Goal: Communication & Community: Answer question/provide support

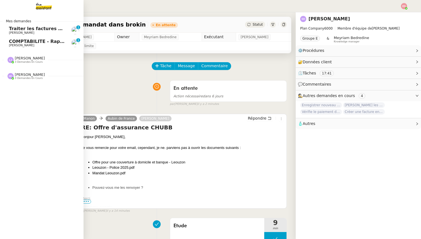
scroll to position [23, 0]
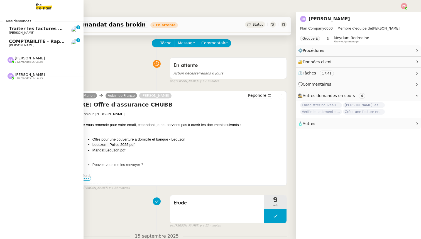
click at [32, 30] on span "Traiter les factures ORPI [PERSON_NAME]" at bounding box center [61, 28] width 104 height 5
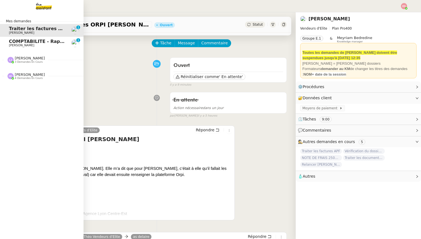
click at [11, 45] on span "[PERSON_NAME]" at bounding box center [21, 45] width 25 height 4
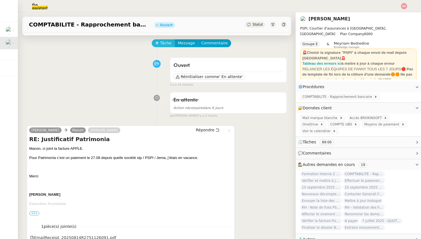
click at [164, 40] on span "Tâche" at bounding box center [165, 43] width 11 height 6
click at [162, 66] on div at bounding box center [157, 64] width 26 height 8
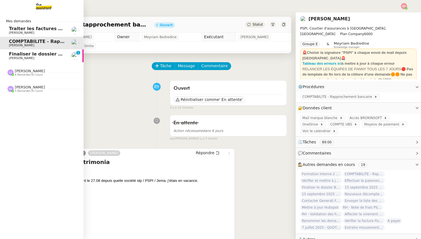
click at [11, 55] on span "Finaliser le dossier Buheiry" at bounding box center [43, 53] width 69 height 5
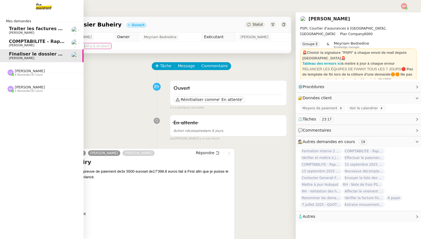
click at [14, 45] on span "[PERSON_NAME]" at bounding box center [21, 45] width 25 height 4
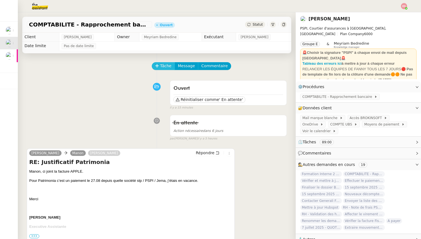
click at [160, 64] on span "Tâche" at bounding box center [165, 66] width 11 height 6
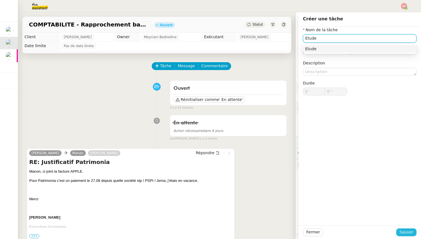
type input "Etude"
click at [409, 231] on span "Sauver" at bounding box center [407, 232] width 14 height 6
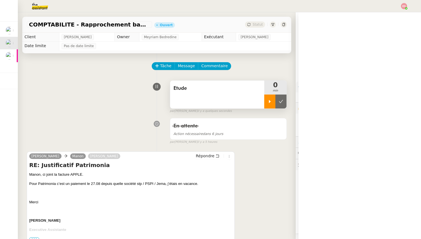
click at [266, 105] on div at bounding box center [269, 101] width 11 height 14
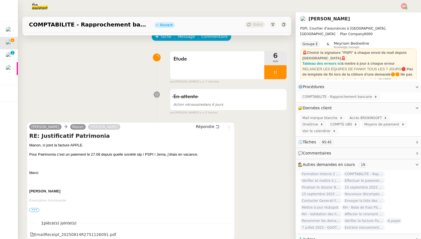
scroll to position [36, 0]
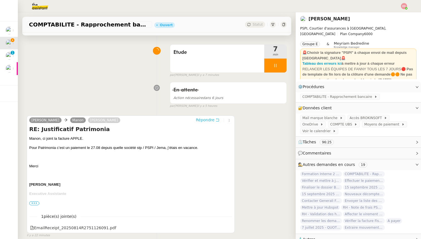
click at [201, 121] on span "Répondre" at bounding box center [205, 120] width 19 height 6
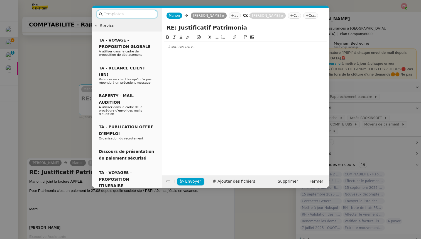
click at [181, 50] on div at bounding box center [245, 46] width 162 height 9
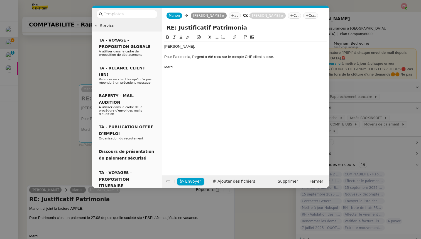
click at [216, 57] on div "Pour Patrimonia, l'argent a été recu sur le compte CHF client suisse." at bounding box center [245, 56] width 162 height 5
click at [0, 0] on lt-span "reçu" at bounding box center [0, 0] width 0 height 0
click at [188, 182] on span "Envoyer" at bounding box center [193, 181] width 16 height 6
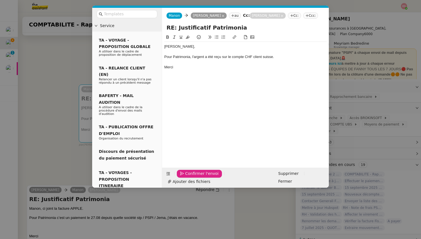
click at [188, 177] on span "Confirmer l'envoi" at bounding box center [201, 173] width 33 height 6
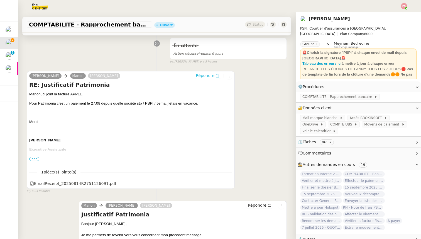
scroll to position [154, 0]
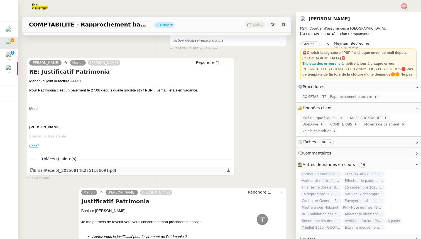
click at [225, 169] on div "EmailReceipt_20250814R2751126091.pdf" at bounding box center [130, 170] width 203 height 7
click at [229, 169] on icon at bounding box center [229, 170] width 4 height 4
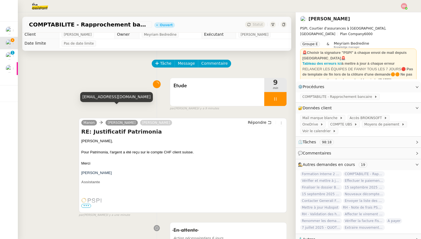
scroll to position [0, 0]
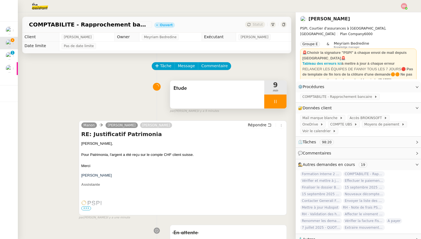
click at [187, 84] on span "Etude" at bounding box center [217, 88] width 87 height 8
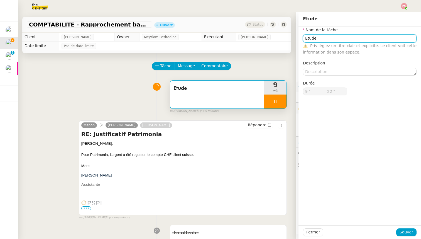
click at [334, 40] on input "Etude" at bounding box center [360, 38] width 114 height 8
type input "Etude"
type input "23 ""
type input "Etude et"
type input "24 ""
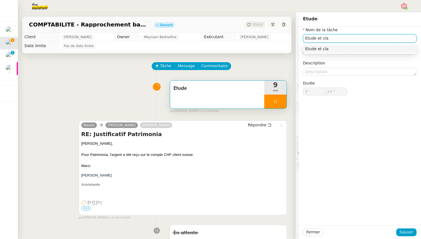
type input "Etude et clas"
type input "25 ""
type input "Etude et classement"
type input "26 ""
type input "Etude et classement"
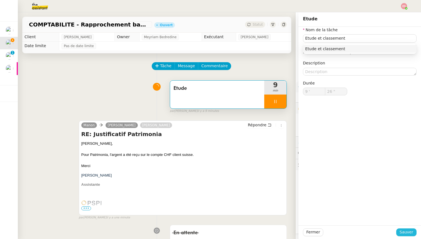
click at [404, 231] on span "Sauver" at bounding box center [407, 232] width 14 height 6
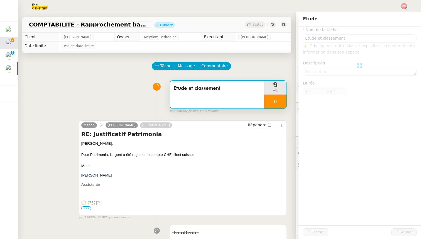
type input "27 ""
type input "Etude et classement"
type input "9 '"
type input "27 ""
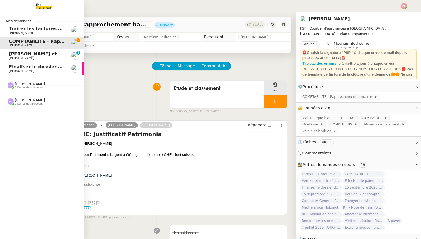
click at [15, 50] on link "Annuler et rembourser les polices d'assurance Sophie Mouraire 0 1 2 3 4 5 6 7 8…" at bounding box center [42, 55] width 84 height 13
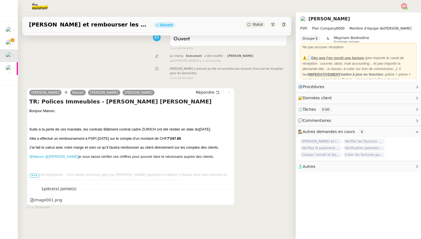
scroll to position [50, 0]
click at [35, 174] on span "•••" at bounding box center [34, 175] width 10 height 4
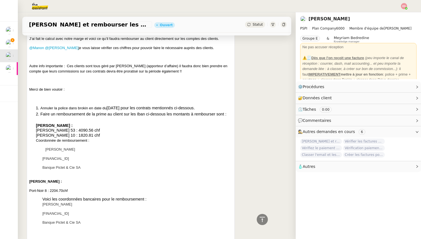
scroll to position [0, 0]
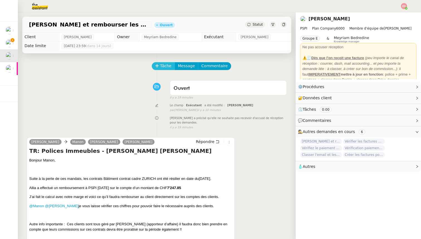
click at [161, 65] on span "Tâche" at bounding box center [165, 66] width 11 height 6
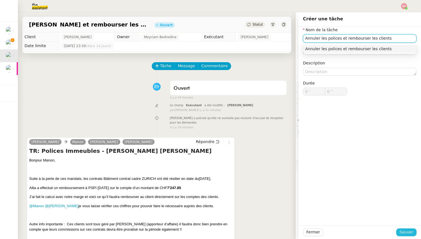
type input "Annuler les polices et rembourser les clients"
click at [406, 235] on button "Sauver" at bounding box center [406, 232] width 20 height 8
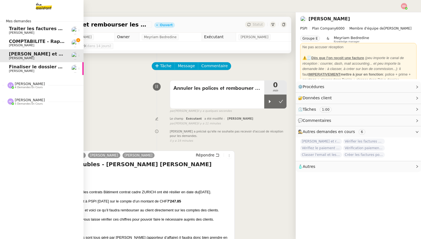
click at [15, 42] on span "COMPTABILITE - Rapprochement bancaire - 28 août 2025" at bounding box center [80, 41] width 143 height 5
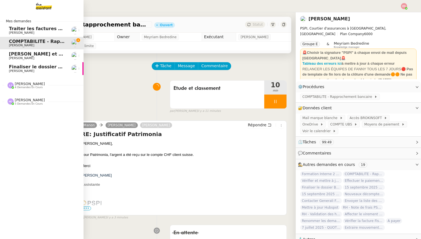
click at [9, 68] on span "Finaliser le dossier Buheiry" at bounding box center [43, 66] width 69 height 5
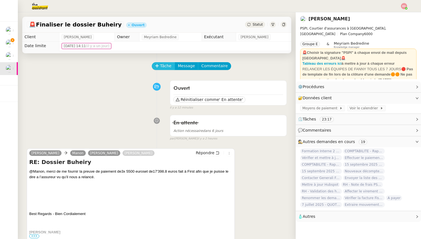
click at [156, 65] on icon at bounding box center [157, 66] width 4 height 4
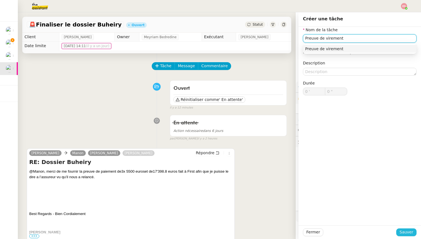
type input "Preuve de virement"
click at [403, 234] on span "Sauver" at bounding box center [407, 232] width 14 height 6
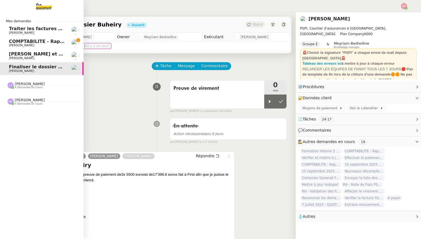
click at [17, 30] on span "Traiter les factures ORPI [PERSON_NAME]" at bounding box center [61, 28] width 104 height 5
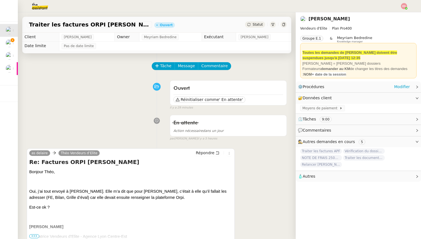
click at [395, 87] on div "⚙️ Procédures Modifier" at bounding box center [354, 87] width 112 height 6
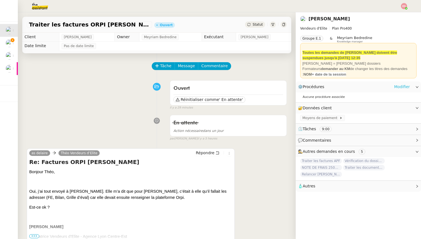
click at [398, 87] on link "Modifier" at bounding box center [402, 87] width 16 height 6
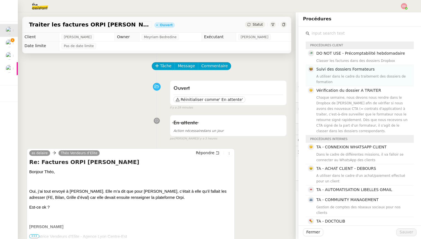
click at [342, 71] on span "Suivi des dossiers Formateurs" at bounding box center [346, 69] width 58 height 4
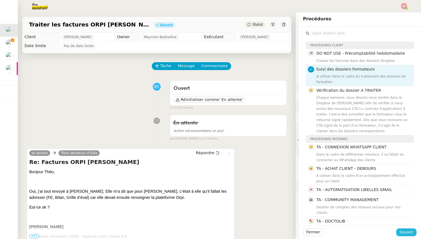
click at [407, 230] on span "Sauver" at bounding box center [407, 232] width 14 height 6
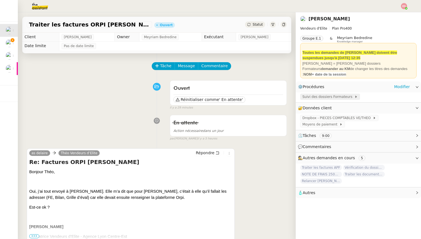
click at [321, 96] on span "Suivi des dossiers Formateurs" at bounding box center [329, 97] width 52 height 6
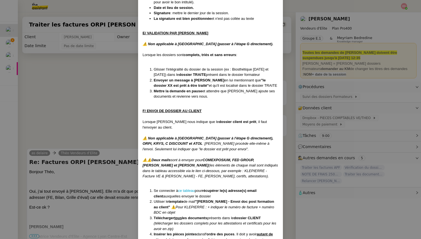
scroll to position [1875, 0]
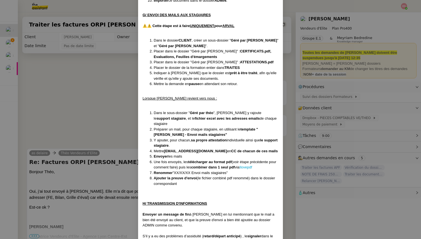
click at [100, 105] on nz-modal-container "Créée le 28/03/2024 MAJ entièrement suite aux retours de la cliente le 10/09/20…" at bounding box center [210, 119] width 421 height 239
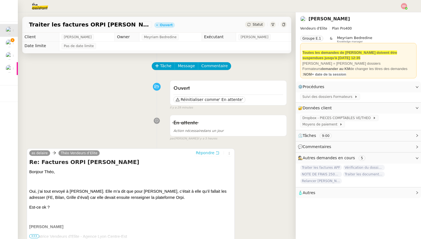
click at [208, 152] on span "Répondre" at bounding box center [205, 153] width 19 height 6
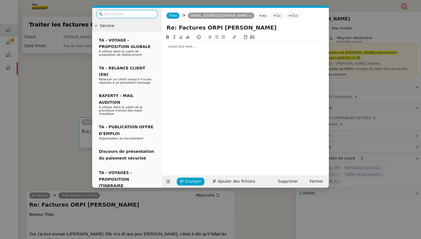
click at [181, 47] on div at bounding box center [245, 46] width 162 height 5
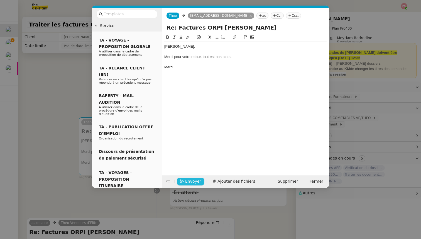
click at [181, 183] on icon "button" at bounding box center [182, 181] width 4 height 4
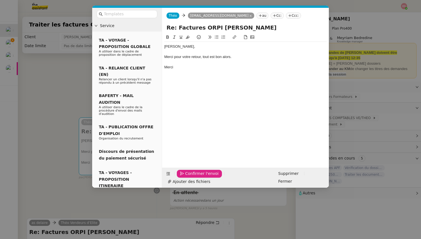
click at [181, 176] on icon "button" at bounding box center [182, 174] width 4 height 4
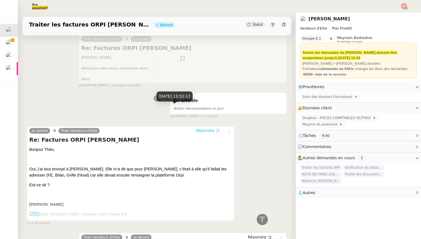
scroll to position [29, 0]
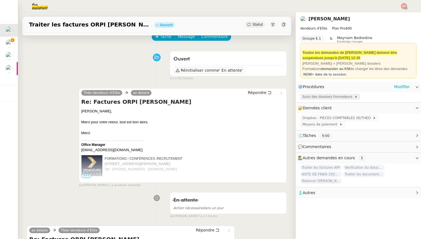
click at [328, 96] on span "Suivi des dossiers Formateurs" at bounding box center [329, 97] width 52 height 6
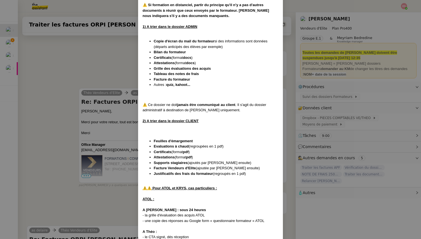
scroll to position [650, 0]
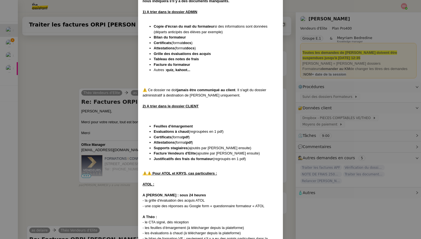
click at [107, 94] on nz-modal-container "Créée le 28/03/2024 MAJ entièrement suite aux retours de la cliente le 10/09/20…" at bounding box center [210, 119] width 421 height 239
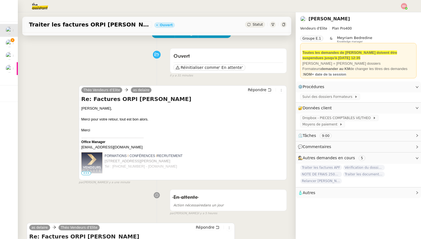
scroll to position [0, 0]
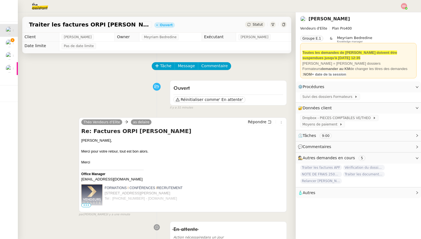
click at [188, 65] on span "Message" at bounding box center [186, 66] width 17 height 6
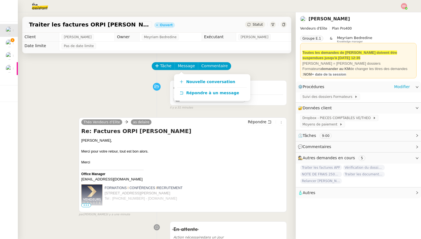
click at [321, 93] on div "Suivi des dossiers Formateurs" at bounding box center [358, 97] width 125 height 10
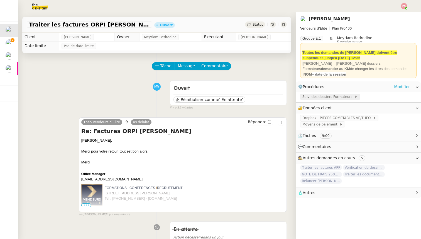
click at [320, 98] on span "Suivi des dossiers Formateurs" at bounding box center [329, 97] width 52 height 6
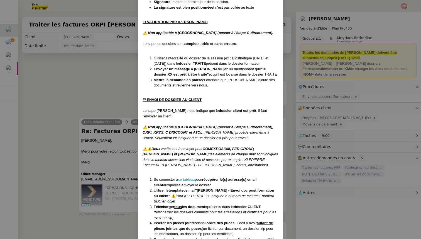
scroll to position [1885, 0]
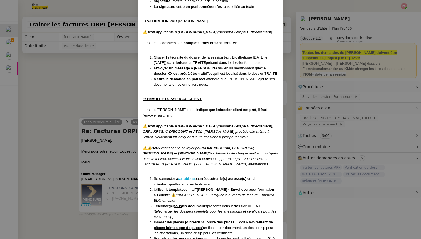
click at [105, 96] on nz-modal-container "Créée le 28/03/2024 MAJ entièrement suite aux retours de la cliente le 10/09/20…" at bounding box center [210, 119] width 421 height 239
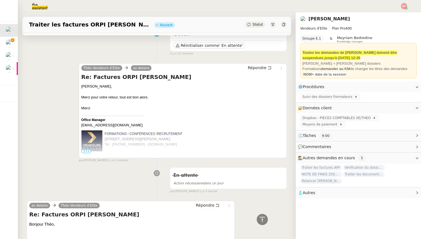
scroll to position [0, 0]
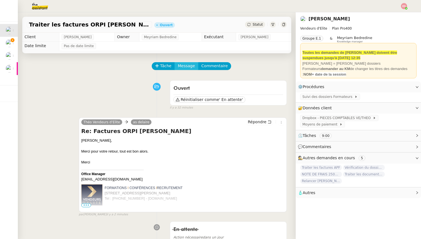
click at [180, 67] on span "Message" at bounding box center [186, 66] width 17 height 6
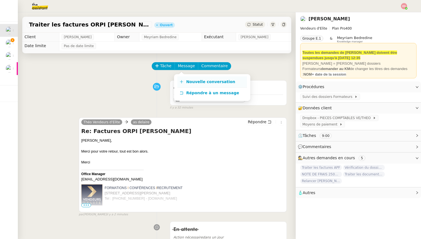
click at [190, 79] on span "Nouvelle conversation" at bounding box center [210, 81] width 49 height 4
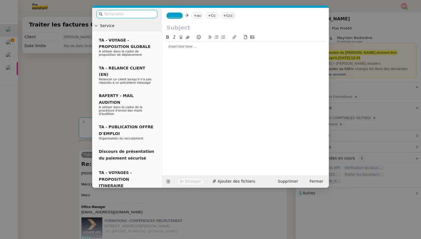
click at [179, 16] on span "_______" at bounding box center [175, 16] width 12 height 4
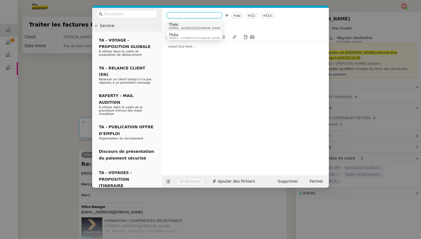
click at [180, 24] on span "Théo" at bounding box center [195, 24] width 53 height 4
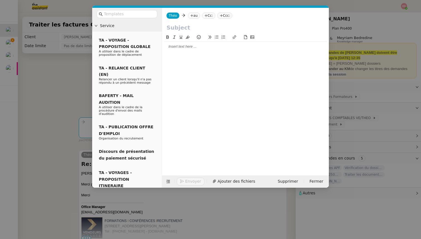
click at [189, 15] on nz-tag "au" at bounding box center [194, 16] width 12 height 6
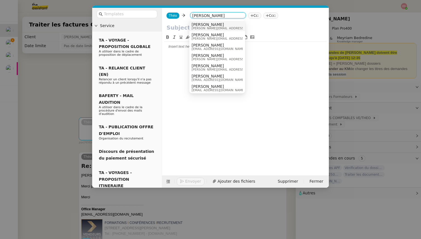
type input "sylvie"
click at [211, 27] on span "sylvie.sucra@vendeurs-elite.fr" at bounding box center [231, 28] width 79 height 3
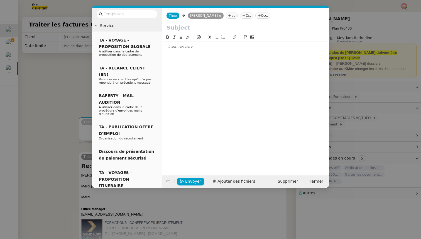
click at [189, 28] on input "text" at bounding box center [246, 27] width 158 height 8
type input "ORPI Pierrelatte"
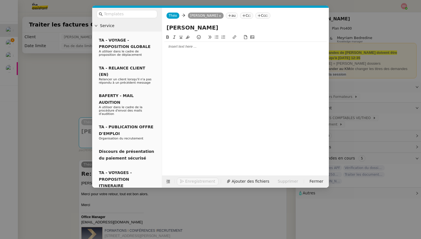
click at [187, 46] on div at bounding box center [245, 46] width 162 height 5
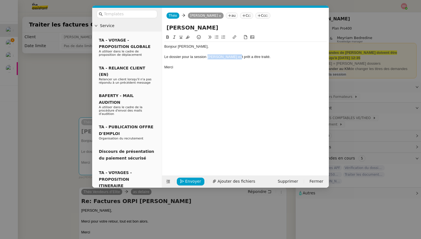
drag, startPoint x: 207, startPoint y: 57, endPoint x: 231, endPoint y: 57, distance: 24.2
click at [231, 57] on div "Le dossier pour la session Orpi Pierrelatte est prêt a être traité." at bounding box center [245, 56] width 162 height 5
click at [234, 36] on icon at bounding box center [235, 37] width 4 height 4
paste input "https://www.dropbox.com/scl/fo/3bioul4e0fvxcax4ikhmd/ALsLJ4T8LYg9tGigMN8G6eU?rl…"
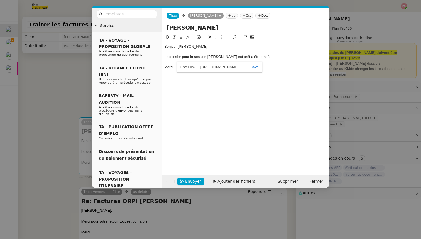
type input "https://www.dropbox.com/scl/fo/3bioul4e0fvxcax4ikhmd/ALsLJ4T8LYg9tGigMN8G6eU?rl…"
click at [254, 67] on link at bounding box center [252, 67] width 13 height 4
click at [250, 58] on div "Le dossier pour la session Orpi Pierrelatte est prêt a être traité." at bounding box center [245, 56] width 162 height 5
click at [0, 0] on lt-span "à être" at bounding box center [0, 0] width 0 height 0
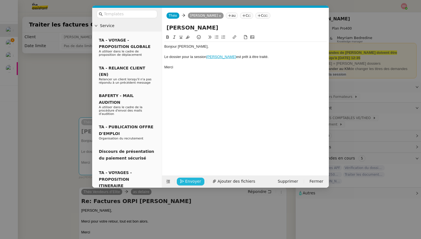
click at [189, 182] on span "Envoyer" at bounding box center [193, 181] width 16 height 6
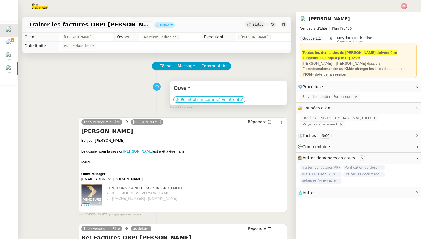
click at [212, 101] on span "Réinitialiser comme" at bounding box center [200, 100] width 38 height 6
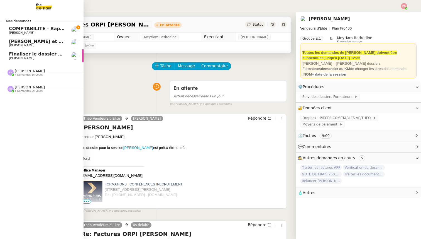
click at [13, 31] on span "[PERSON_NAME]" at bounding box center [21, 33] width 25 height 4
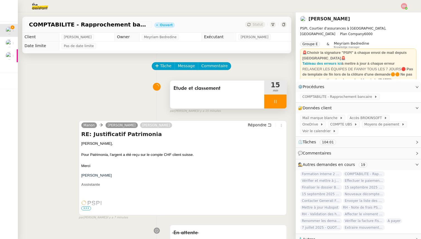
click at [283, 101] on div at bounding box center [275, 101] width 22 height 14
click at [283, 101] on icon at bounding box center [281, 101] width 4 height 4
click at [258, 23] on span "Statut" at bounding box center [258, 25] width 10 height 4
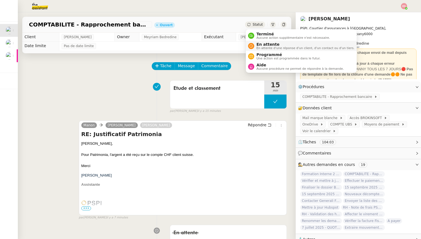
click at [261, 45] on span "En attente" at bounding box center [306, 44] width 98 height 4
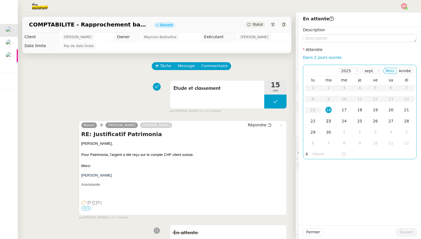
click at [331, 122] on div "23" at bounding box center [329, 121] width 6 height 6
click at [412, 231] on span "Sauver" at bounding box center [407, 232] width 14 height 6
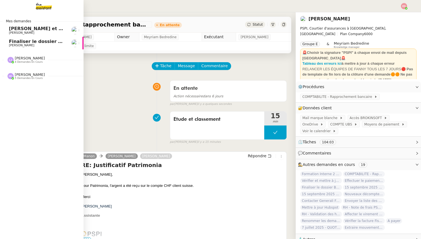
click at [8, 28] on link "Annuler et rembourser les polices d'assurance Sophie Mouraire" at bounding box center [42, 30] width 84 height 13
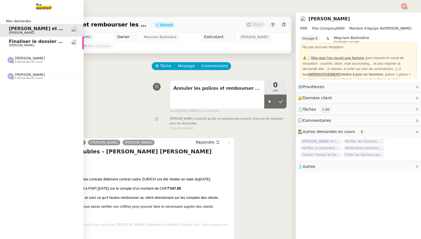
click at [6, 39] on link "Finaliser le dossier Buheiry Fanny Eyraud" at bounding box center [42, 43] width 84 height 13
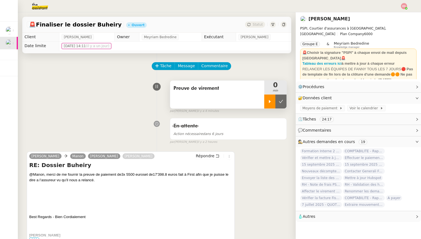
click at [271, 105] on div at bounding box center [269, 101] width 11 height 14
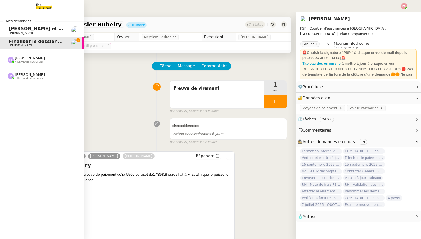
click at [27, 61] on span "4 demandes en cours" at bounding box center [29, 61] width 28 height 3
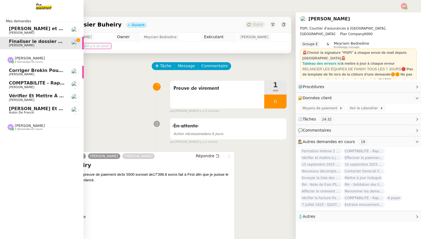
click at [27, 61] on span "4 demandes en cours" at bounding box center [29, 61] width 28 height 3
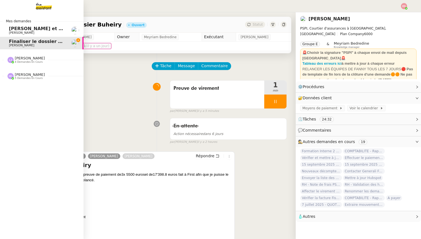
click at [27, 62] on span "4 demandes en cours" at bounding box center [29, 61] width 28 height 3
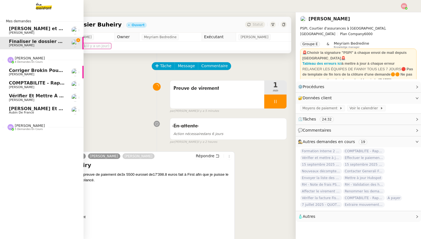
click at [23, 113] on span "Aubin de France" at bounding box center [21, 113] width 25 height 4
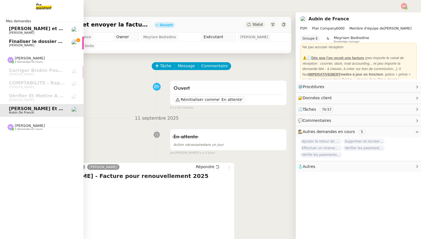
click at [23, 128] on span "5 demandes en cours" at bounding box center [29, 129] width 28 height 3
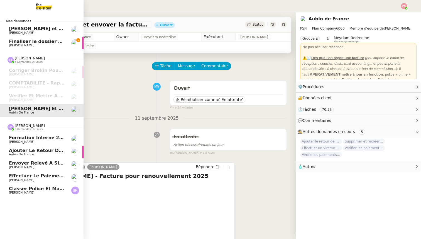
click at [31, 191] on span "[PERSON_NAME]" at bounding box center [37, 192] width 56 height 3
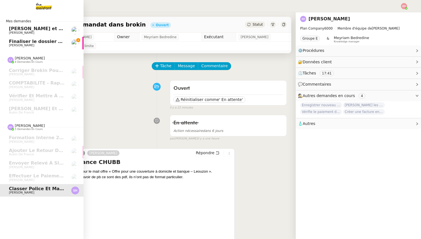
click at [20, 44] on span "[PERSON_NAME]" at bounding box center [21, 45] width 25 height 4
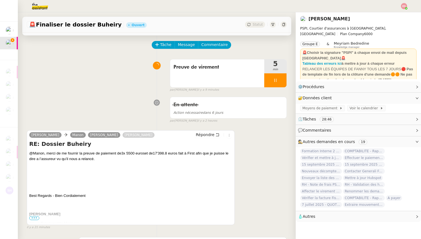
scroll to position [23, 0]
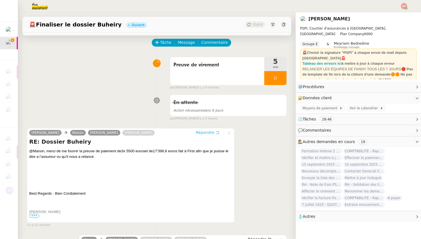
click at [207, 130] on span "Répondre" at bounding box center [205, 133] width 19 height 6
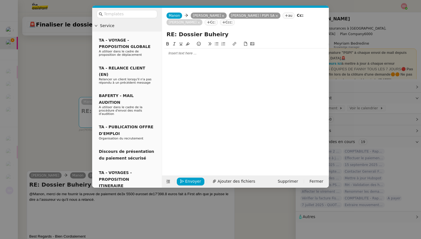
click at [179, 57] on div at bounding box center [245, 52] width 162 height 9
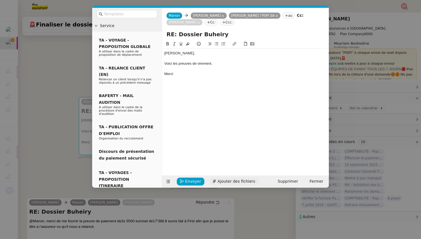
click at [230, 180] on span "Ajouter des fichiers" at bounding box center [237, 181] width 38 height 6
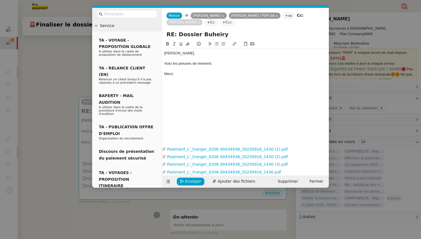
click at [69, 61] on nz-modal-container "Service TA - VOYAGE - PROPOSITION GLOBALE A utiliser dans le cadre de propositi…" at bounding box center [210, 119] width 421 height 239
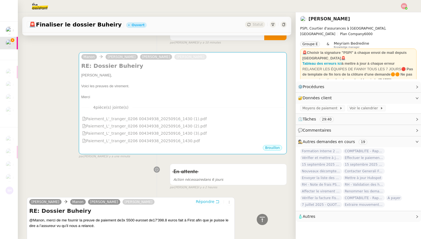
scroll to position [0, 0]
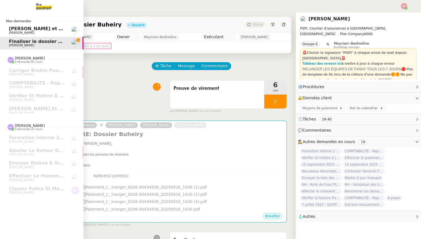
click at [16, 30] on span "Annuler et rembourser les polices d'assurance" at bounding box center [78, 28] width 139 height 5
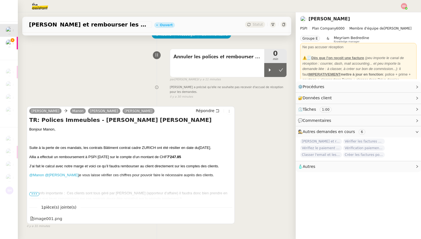
scroll to position [34, 0]
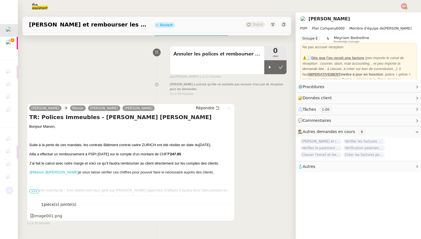
click at [38, 191] on span "•••" at bounding box center [34, 191] width 10 height 4
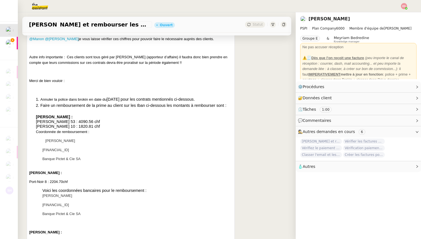
scroll to position [184, 0]
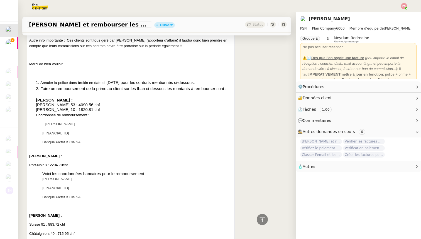
drag, startPoint x: 90, startPoint y: 132, endPoint x: 43, endPoint y: 132, distance: 47.4
click at [43, 132] on p "CH29 08755 0694 3350 0200" at bounding box center [137, 133] width 190 height 6
copy span "CH29 08755 0694 3350 0200"
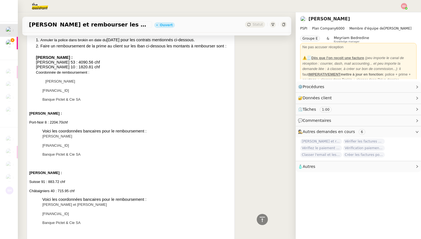
scroll to position [227, 0]
drag, startPoint x: 89, startPoint y: 145, endPoint x: 43, endPoint y: 144, distance: 46.3
click at [43, 144] on span "CH68 08755 0542 9490 0200" at bounding box center [55, 145] width 26 height 4
copy span "CH68 08755 0542 9490 0200"
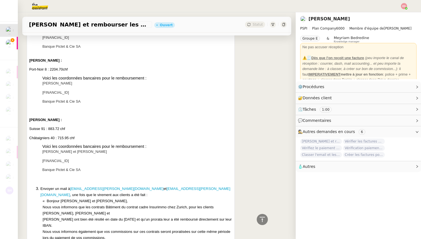
scroll to position [281, 0]
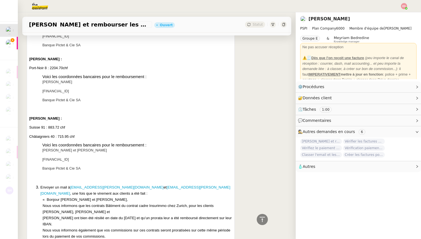
drag, startPoint x: 90, startPoint y: 159, endPoint x: 43, endPoint y: 159, distance: 46.5
click at [43, 159] on p "CH84 08755 0674 5360 0200" at bounding box center [137, 160] width 190 height 6
copy span "CH84 08755 0674 5360 0200"
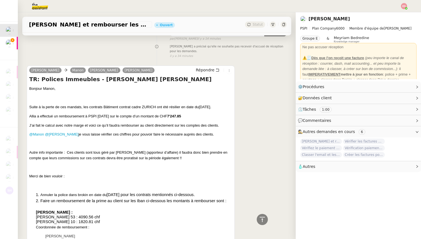
scroll to position [70, 0]
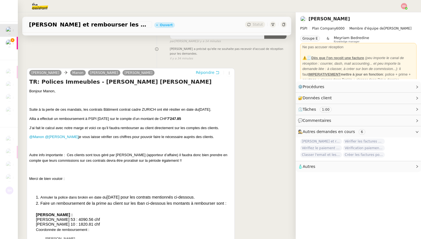
click at [202, 74] on span "Répondre" at bounding box center [205, 73] width 19 height 6
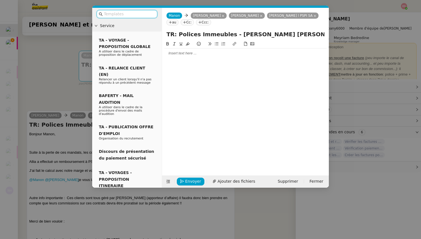
click at [183, 51] on div at bounding box center [245, 53] width 162 height 5
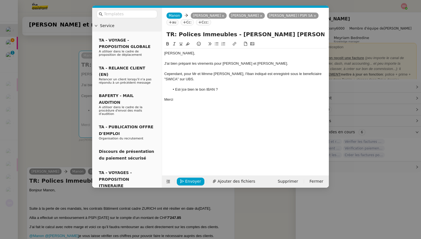
click at [183, 89] on li "Est-)ce bien le bon IBAN ?" at bounding box center [248, 89] width 157 height 5
click at [210, 73] on div "Cependant, pour Mr et Mmme Curran, l'Iban indiqué est enregistré sous le benefi…" at bounding box center [245, 76] width 162 height 10
click at [233, 64] on div "J'ai bien préparé les virements pour Mr Luckock et Mme Moss." at bounding box center [245, 63] width 162 height 5
click at [0, 0] on lt-span "M. Luckock" at bounding box center [0, 0] width 0 height 0
click at [196, 74] on div "Cependant, pour Mr et Mme Curran, l'Iban indiqué est enregistré sous le benefic…" at bounding box center [245, 76] width 162 height 10
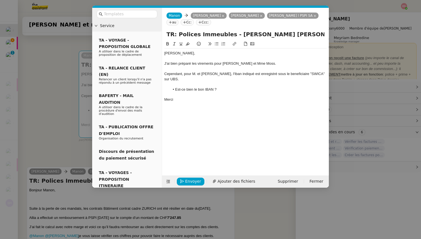
click at [231, 75] on div "Cependant, pour M. et Mme Curran, l'Iban indiqué est enregistré sous le benefic…" at bounding box center [245, 76] width 162 height 10
click at [0, 0] on lt-span "IBAN" at bounding box center [0, 0] width 0 height 0
click at [295, 71] on div "Cependant, pour M. et Mme Curran, l'IBAN indiqué est enregistré sous le benefic…" at bounding box center [245, 76] width 162 height 10
click at [295, 76] on div "Cependant, pour M. et Mme Curran, l'IBAN indiqué est enregistré sous le benefic…" at bounding box center [245, 76] width 162 height 10
click at [0, 0] on lt-em "bénéficiaire" at bounding box center [0, 0] width 0 height 0
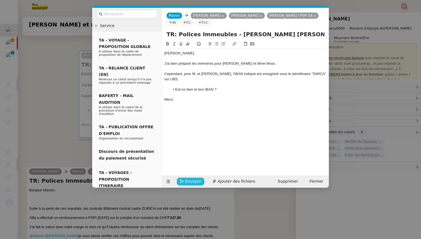
click at [186, 182] on span "Envoyer" at bounding box center [193, 181] width 16 height 6
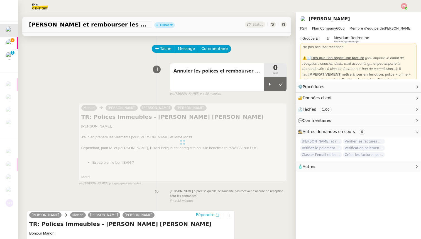
scroll to position [0, 0]
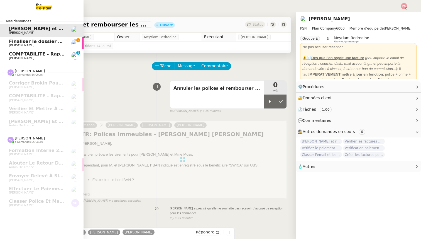
click at [16, 44] on span "[PERSON_NAME]" at bounding box center [21, 45] width 25 height 4
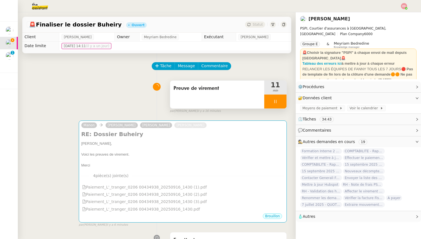
click at [281, 101] on div at bounding box center [275, 101] width 22 height 14
click at [281, 101] on icon at bounding box center [281, 101] width 4 height 4
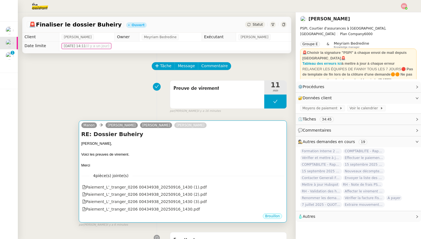
click at [244, 145] on div "Sophie," at bounding box center [182, 144] width 203 height 6
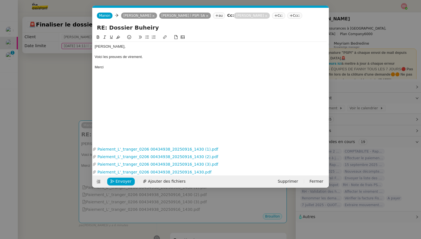
scroll to position [0, 12]
click at [126, 182] on span "Envoyer" at bounding box center [124, 181] width 16 height 6
click at [126, 182] on span "Confirmer l'envoi" at bounding box center [132, 181] width 33 height 6
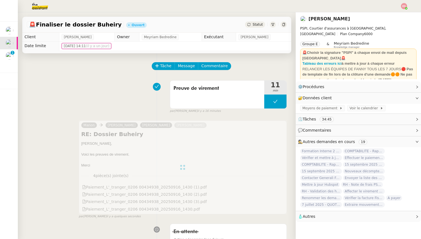
click at [260, 24] on span "Statut" at bounding box center [258, 25] width 10 height 4
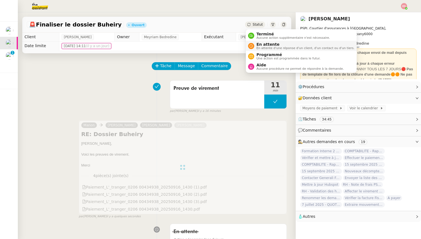
click at [262, 47] on span "En attente d'une réponse d'un client, d'un contact ou d'un tiers." at bounding box center [306, 48] width 98 height 3
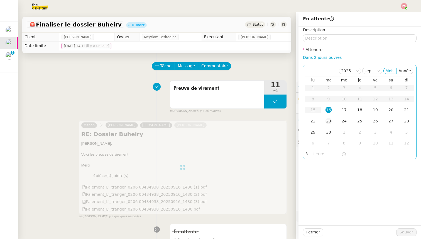
click at [329, 121] on div "23" at bounding box center [329, 121] width 6 height 6
click at [405, 230] on span "Sauver" at bounding box center [407, 232] width 14 height 6
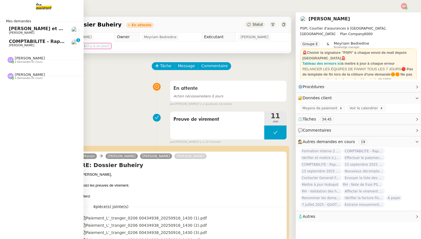
click at [16, 29] on span "Annuler et rembourser les polices d'assurance" at bounding box center [78, 28] width 139 height 5
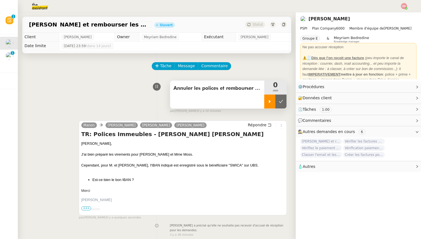
click at [270, 100] on icon at bounding box center [270, 101] width 2 height 3
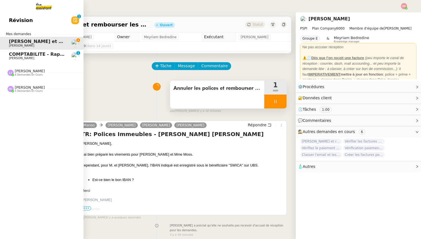
click at [18, 55] on span "COMPTABILITE - Rapprochement bancaire - 28 août 2025" at bounding box center [80, 54] width 143 height 5
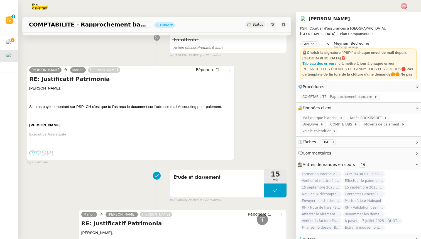
scroll to position [57, 0]
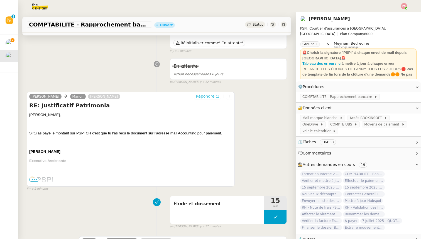
click at [202, 96] on span "Répondre" at bounding box center [205, 96] width 19 height 6
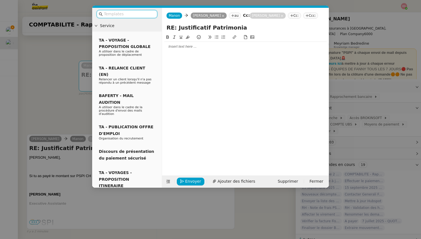
click at [180, 47] on div at bounding box center [245, 46] width 162 height 5
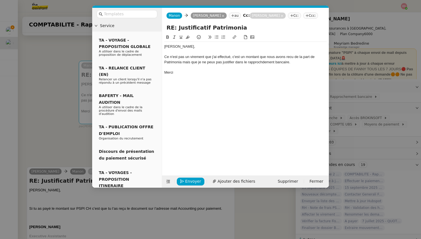
click at [255, 63] on div "Ce n'est pas un virement que j'ai effectué, c'est un montant que nous avons rec…" at bounding box center [245, 59] width 162 height 10
click at [0, 0] on lt-strong "he" at bounding box center [0, 0] width 0 height 0
click at [290, 58] on div "Ce n'est pas un virement que j'ai effectué, c'est un montant que nous avons rec…" at bounding box center [245, 59] width 162 height 10
click at [0, 0] on lt-span "reçu" at bounding box center [0, 0] width 0 height 0
click at [193, 179] on span "Envoyer" at bounding box center [193, 181] width 16 height 6
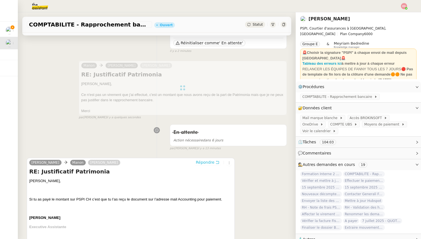
scroll to position [0, 0]
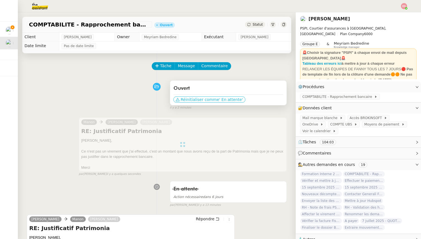
click at [202, 98] on span "Réinitialiser comme" at bounding box center [200, 100] width 38 height 6
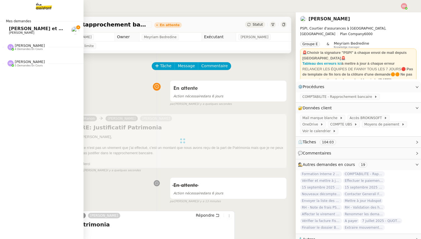
click at [22, 33] on span "Sophie Mouraire" at bounding box center [21, 33] width 25 height 4
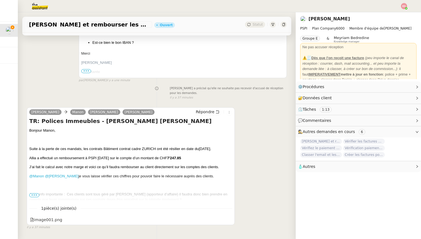
scroll to position [154, 0]
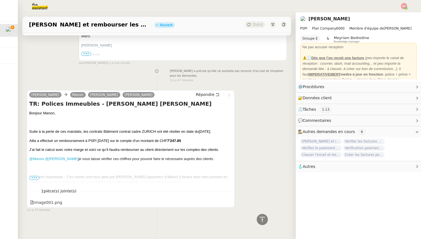
click at [37, 180] on p "Autre info importante : Ces clients sont tous géré par Telomère (apporteur d’af…" at bounding box center [130, 179] width 203 height 11
click at [41, 205] on div "image001.png" at bounding box center [46, 202] width 32 height 6
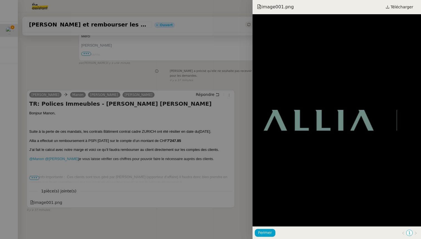
click at [44, 214] on div at bounding box center [210, 119] width 421 height 239
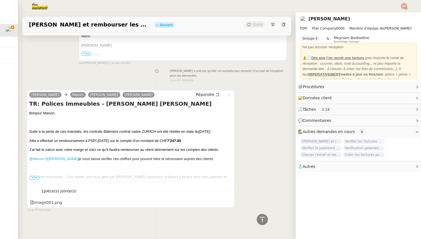
click at [33, 176] on span "•••" at bounding box center [34, 178] width 10 height 4
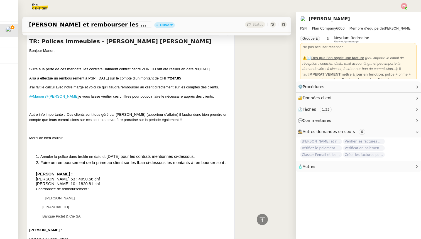
scroll to position [222, 0]
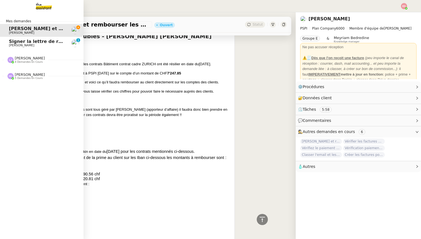
click at [15, 42] on span "Signer la lettre de rémunération" at bounding box center [50, 41] width 82 height 5
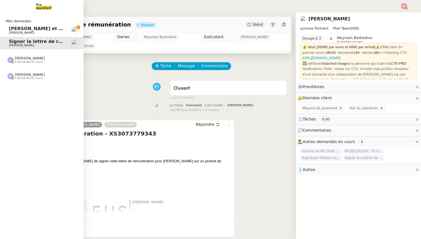
click at [24, 27] on span "Annuler et rembourser les polices d'assurance" at bounding box center [78, 28] width 139 height 5
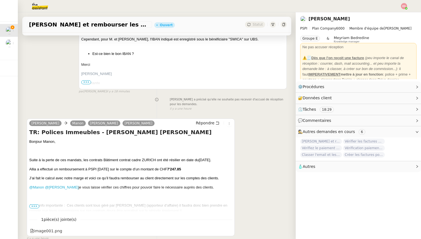
scroll to position [154, 0]
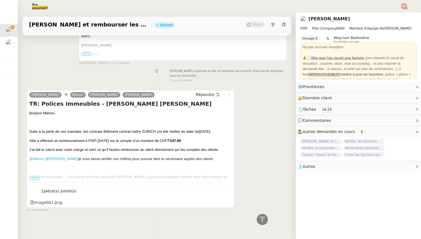
click at [34, 175] on p "Autre info importante : Ces clients sont tous géré par Telomère (apporteur d’af…" at bounding box center [130, 179] width 203 height 11
click at [34, 178] on span "•••" at bounding box center [34, 178] width 10 height 4
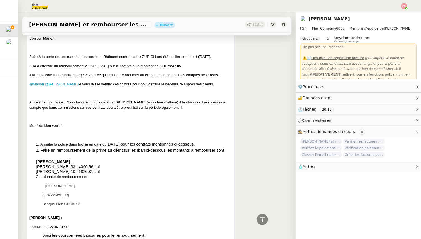
scroll to position [231, 0]
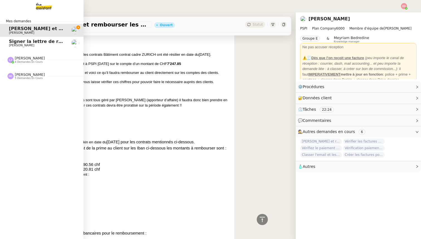
click at [25, 61] on span "4 demandes en cours" at bounding box center [29, 61] width 28 height 3
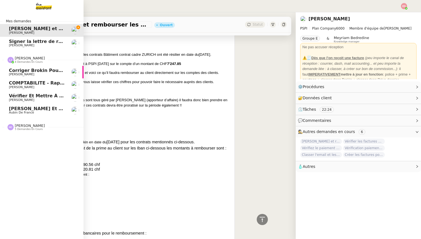
click at [26, 72] on span "Corriger Brokin pour clôture comptable" at bounding box center [59, 70] width 100 height 5
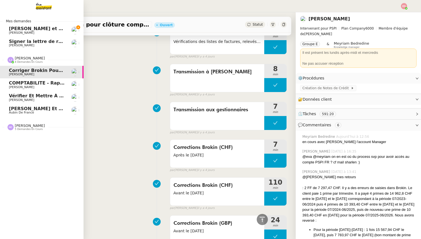
click at [26, 86] on span "[PERSON_NAME]" at bounding box center [21, 87] width 25 height 4
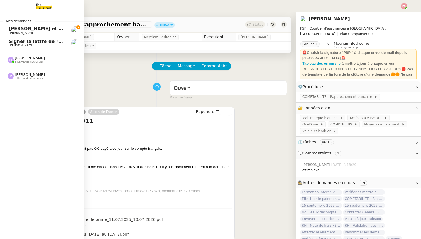
click at [28, 62] on span "5 demandes en cours" at bounding box center [29, 61] width 28 height 3
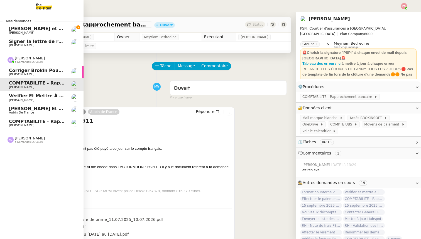
click at [30, 99] on span "[PERSON_NAME]" at bounding box center [37, 99] width 56 height 3
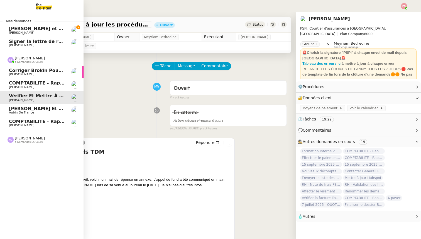
click at [30, 111] on span "[PERSON_NAME] et envoyer la facture à [PERSON_NAME]" at bounding box center [82, 108] width 146 height 5
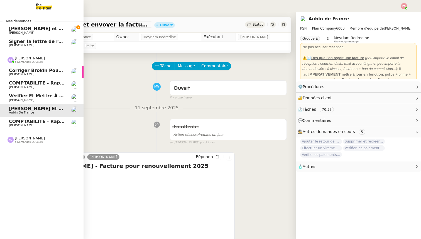
click at [30, 121] on span "COMPTABILITE - Rapprochement bancaire - 10 juillet 2025" at bounding box center [72, 121] width 127 height 5
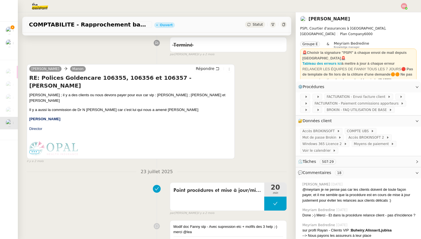
scroll to position [817, 0]
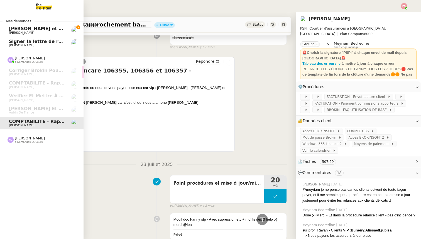
click at [19, 141] on span "5 demandes en cours" at bounding box center [29, 141] width 28 height 3
click at [22, 29] on span "Annuler et rembourser les polices d'assurance" at bounding box center [78, 28] width 139 height 5
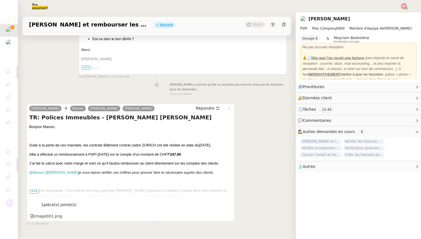
scroll to position [154, 0]
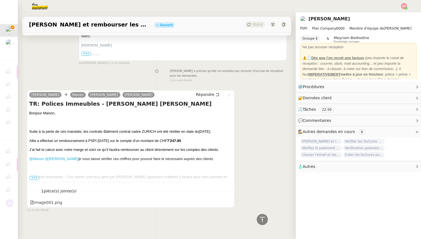
click at [34, 178] on span "•••" at bounding box center [34, 178] width 10 height 4
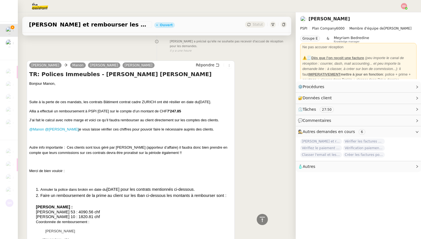
scroll to position [177, 0]
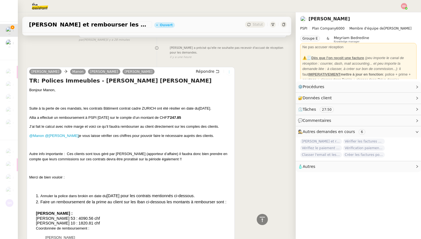
click at [230, 71] on icon at bounding box center [229, 71] width 3 height 3
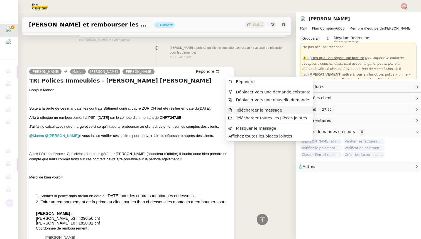
click at [248, 112] on span "Télécharger le message" at bounding box center [255, 110] width 54 height 5
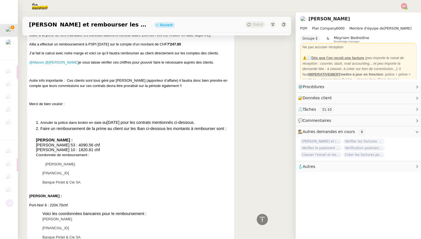
scroll to position [0, 0]
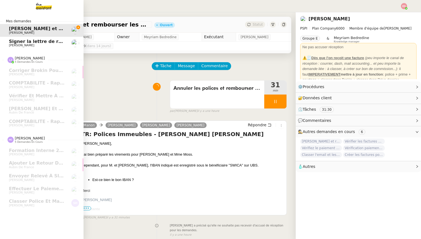
click at [31, 47] on span "Patrick Chotard" at bounding box center [21, 45] width 25 height 4
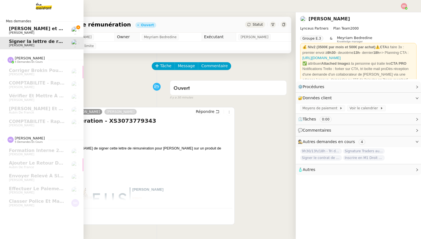
click at [22, 30] on span "Annuler et rembourser les polices d'assurance" at bounding box center [78, 28] width 139 height 5
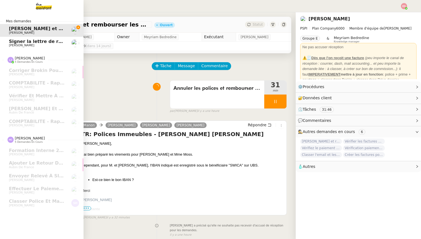
click at [25, 42] on span "Signer la lettre de rémunération" at bounding box center [50, 41] width 82 height 5
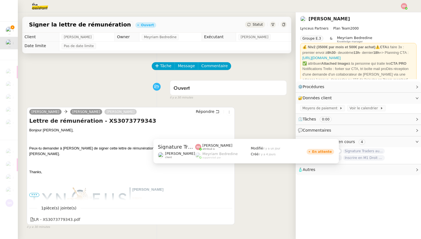
click at [361, 151] on span "Signature Traders autorisés" at bounding box center [364, 151] width 42 height 6
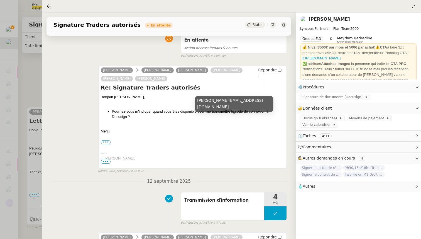
scroll to position [50, 0]
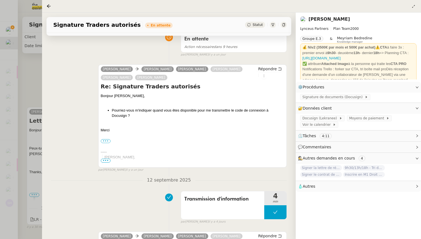
click at [30, 77] on div at bounding box center [210, 119] width 421 height 239
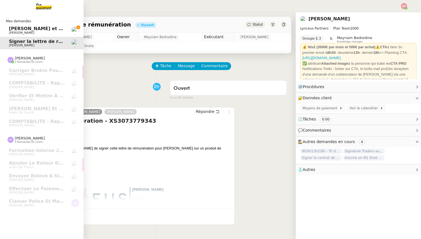
click at [12, 27] on span "Annuler et rembourser les polices d'assurance" at bounding box center [78, 28] width 139 height 5
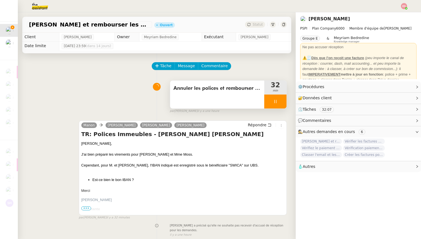
click at [283, 101] on div at bounding box center [275, 101] width 22 height 14
click at [283, 101] on icon at bounding box center [281, 101] width 4 height 4
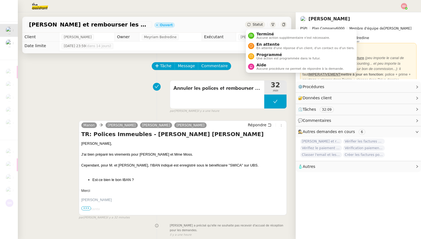
click at [259, 23] on span "Statut" at bounding box center [258, 25] width 10 height 4
click at [261, 45] on span "En attente" at bounding box center [306, 44] width 98 height 4
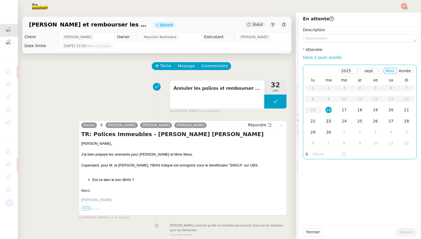
click at [328, 123] on div "23" at bounding box center [329, 121] width 6 height 6
click at [405, 232] on span "Sauver" at bounding box center [407, 232] width 14 height 6
